Goal: Navigation & Orientation: Find specific page/section

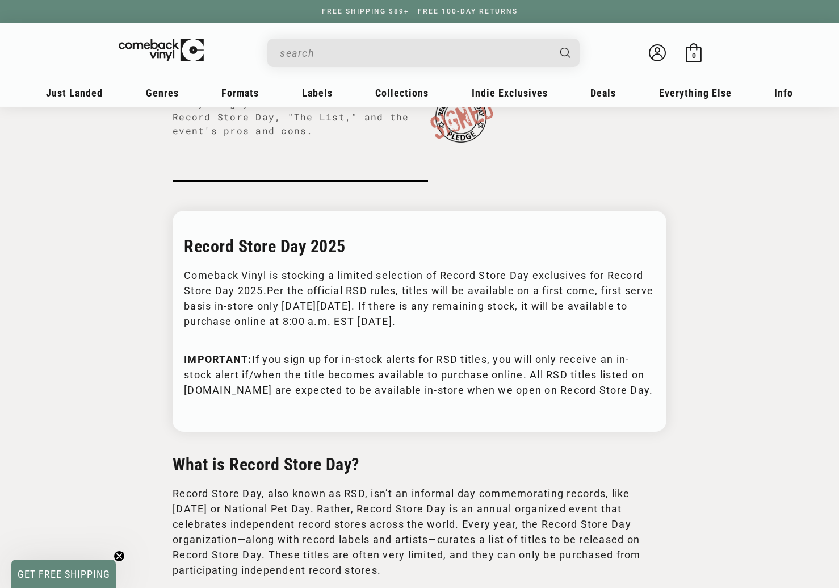
scroll to position [133, 0]
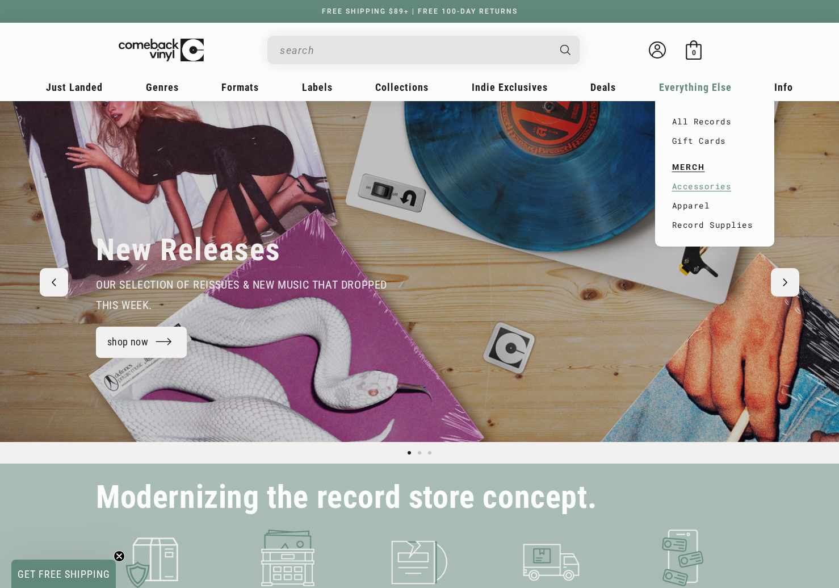
click at [708, 187] on link "Accessories" at bounding box center [714, 186] width 85 height 19
